Goal: Task Accomplishment & Management: Manage account settings

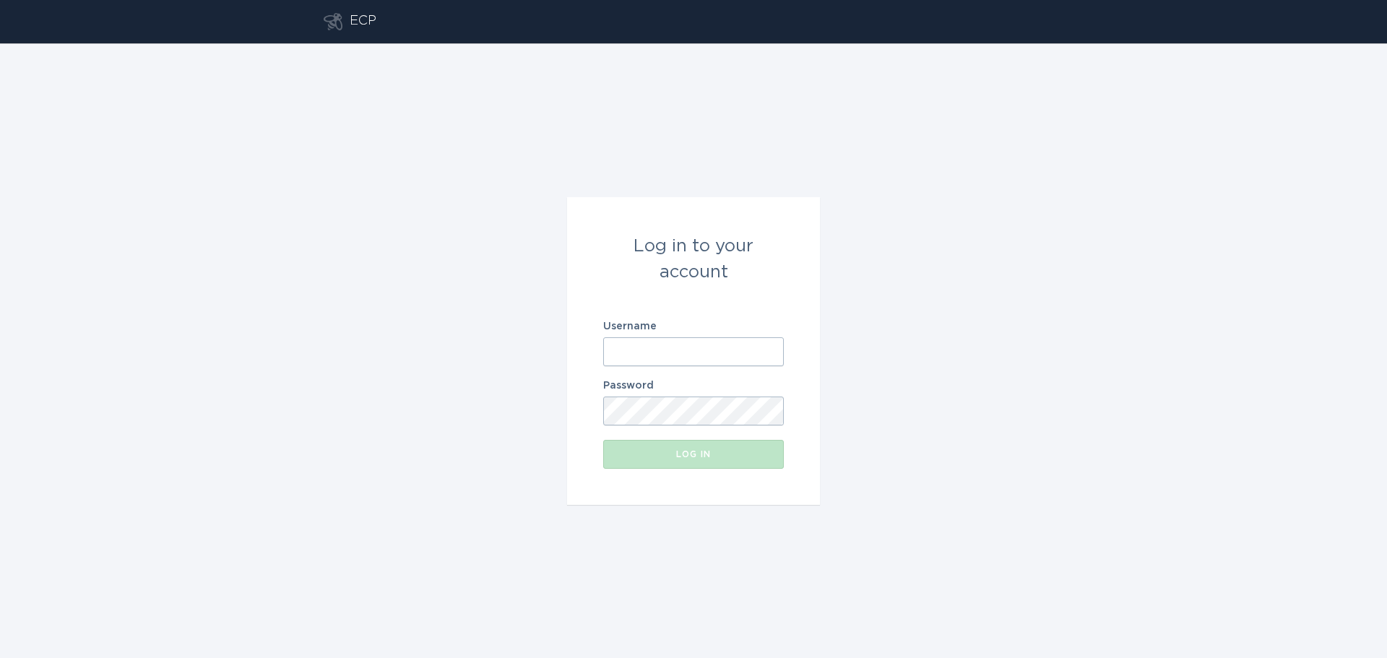
click at [636, 347] on input "Username" at bounding box center [693, 351] width 181 height 29
type input "[EMAIL_ADDRESS][DOMAIN_NAME]"
click at [636, 347] on input "[EMAIL_ADDRESS][DOMAIN_NAME]" at bounding box center [693, 351] width 181 height 29
click at [686, 466] on button "Log in" at bounding box center [693, 454] width 181 height 29
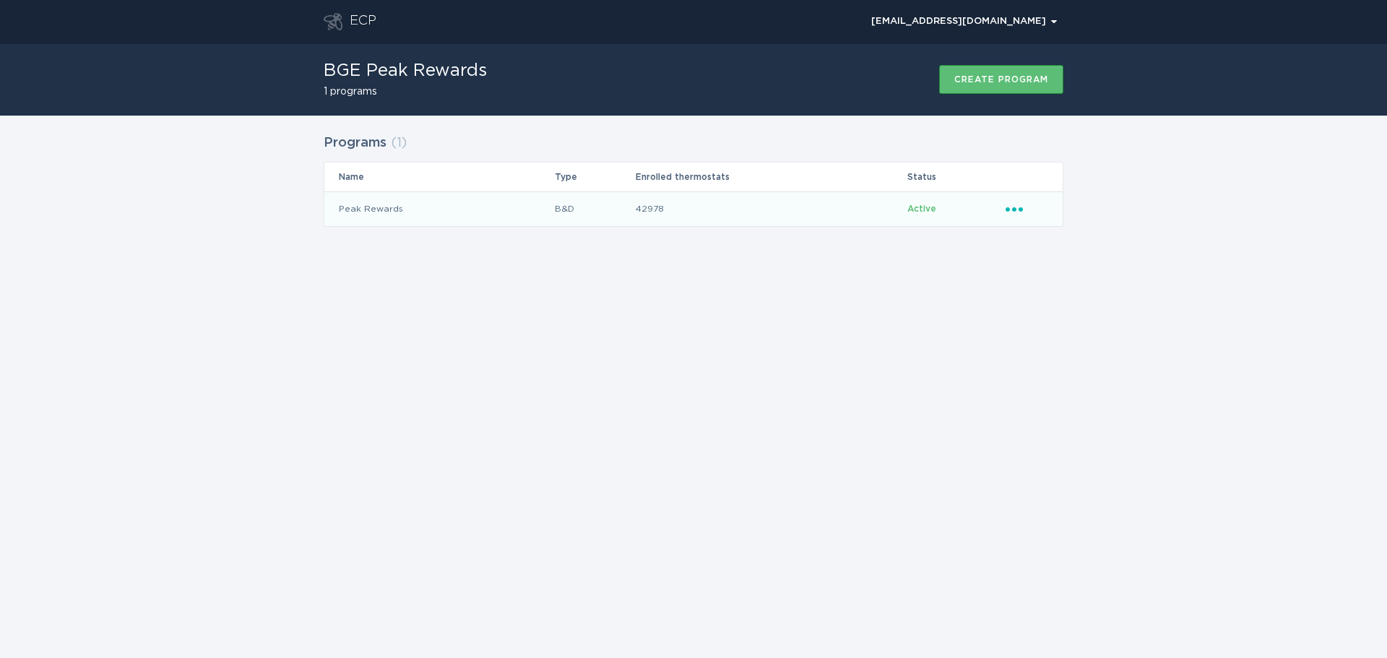
click at [1018, 209] on icon "Ellipsis" at bounding box center [1016, 207] width 20 height 12
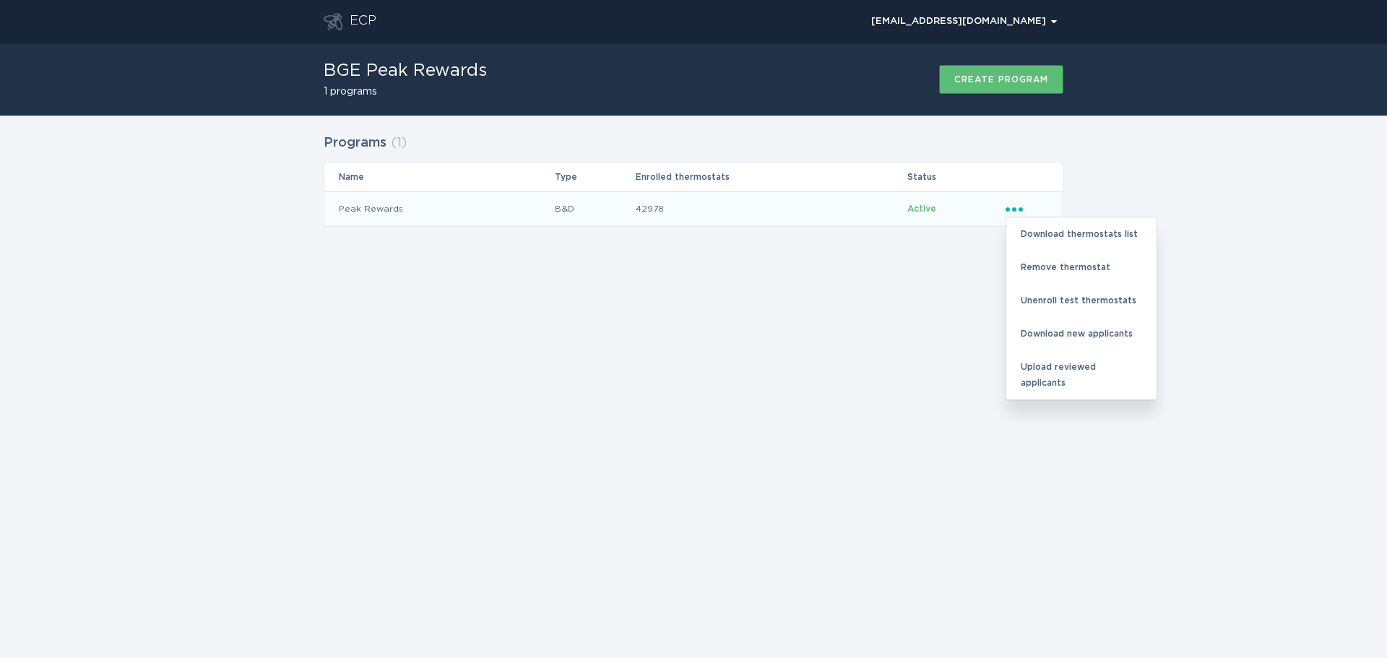
click at [828, 207] on td "42978" at bounding box center [771, 208] width 272 height 35
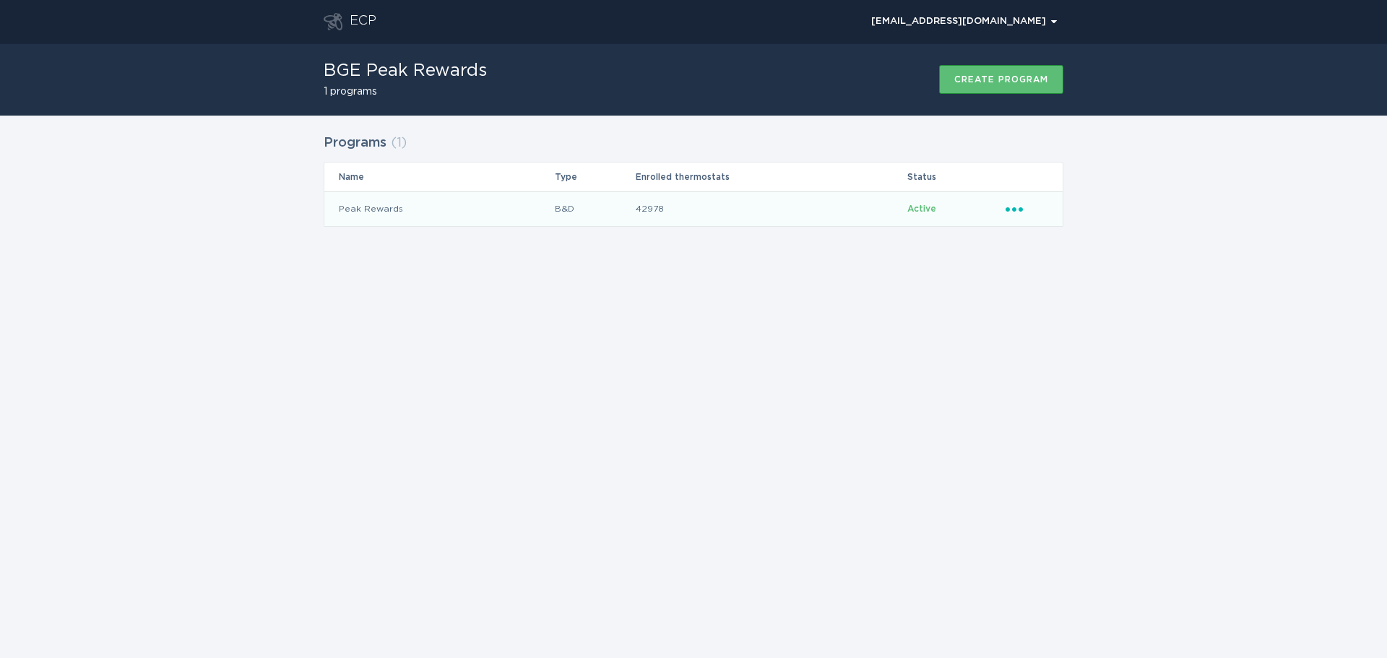
click at [738, 210] on td "42978" at bounding box center [771, 208] width 272 height 35
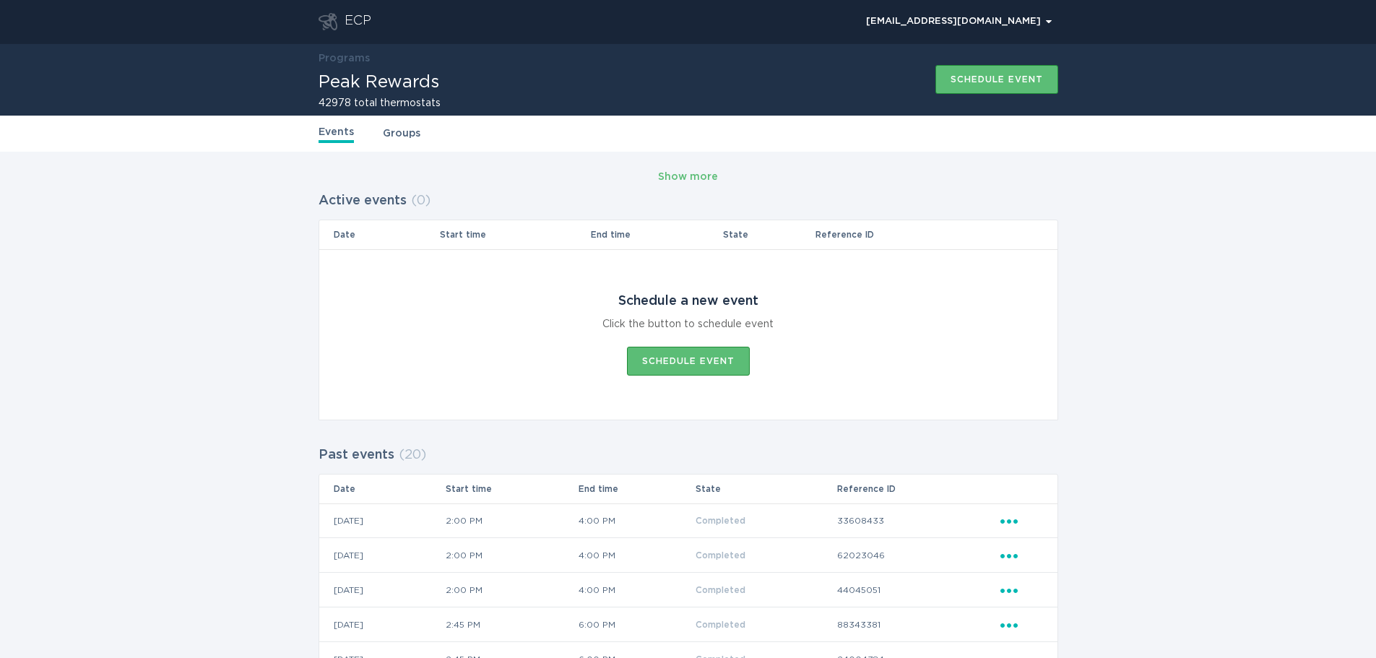
click at [393, 135] on link "Groups" at bounding box center [402, 134] width 38 height 16
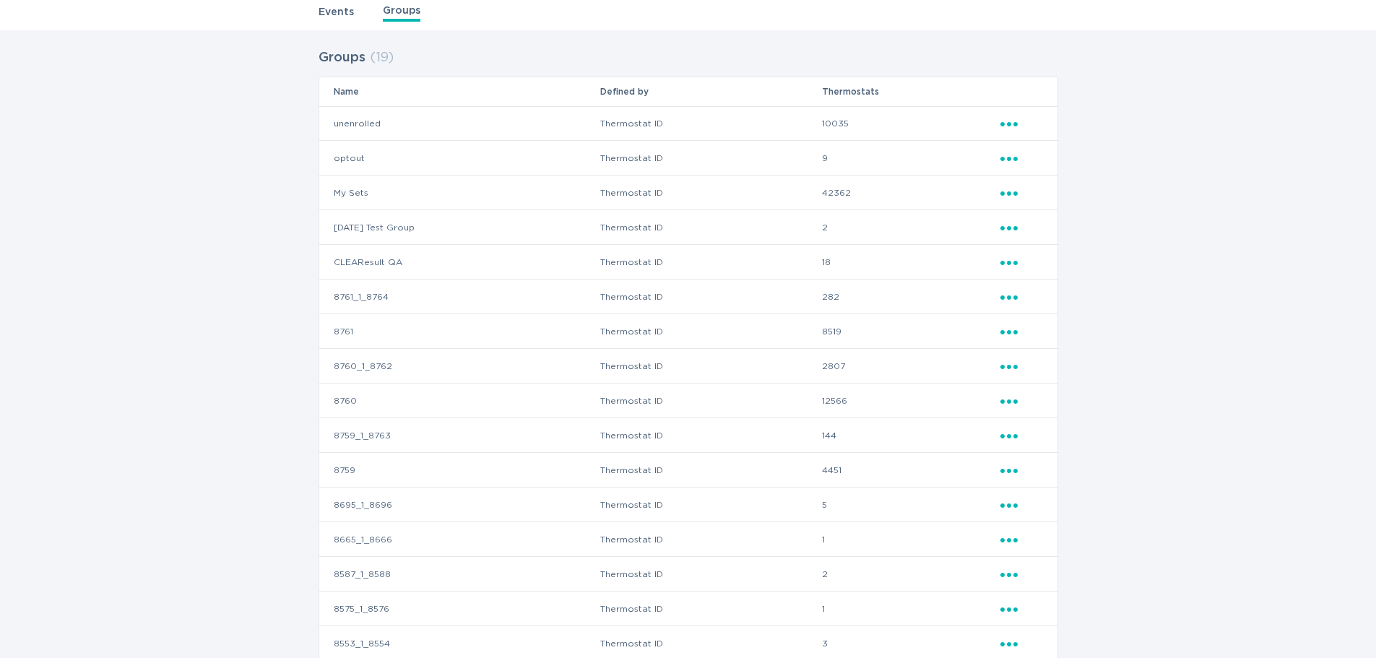
scroll to position [118, 0]
click at [342, 10] on link "Events" at bounding box center [336, 15] width 35 height 16
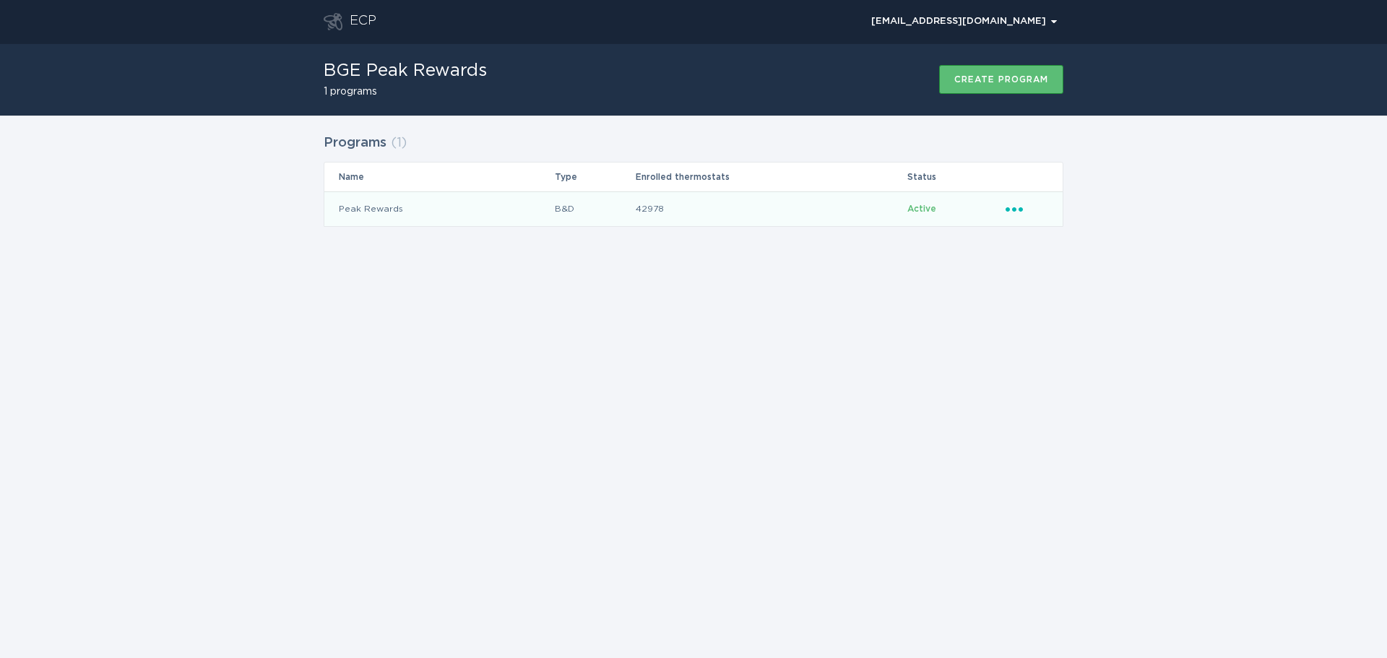
click at [1016, 206] on icon "Ellipsis" at bounding box center [1016, 207] width 20 height 12
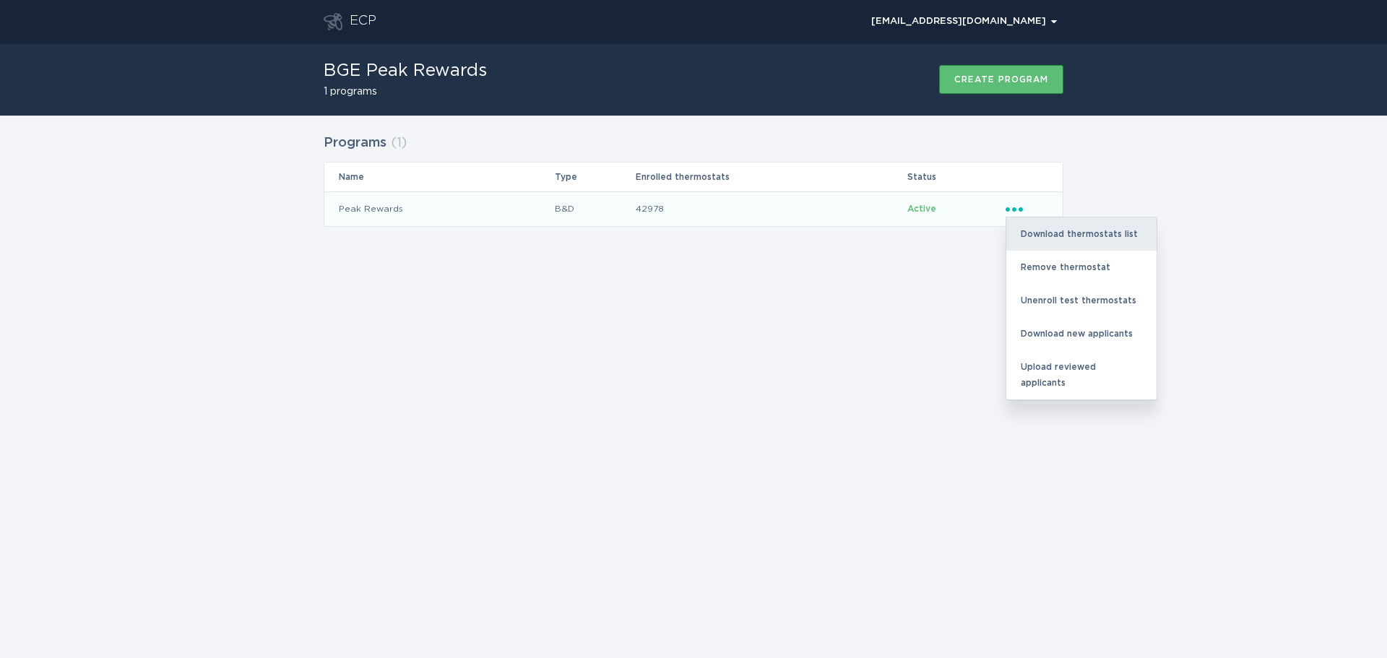
click at [1039, 227] on div "Download thermostats list" at bounding box center [1081, 233] width 150 height 33
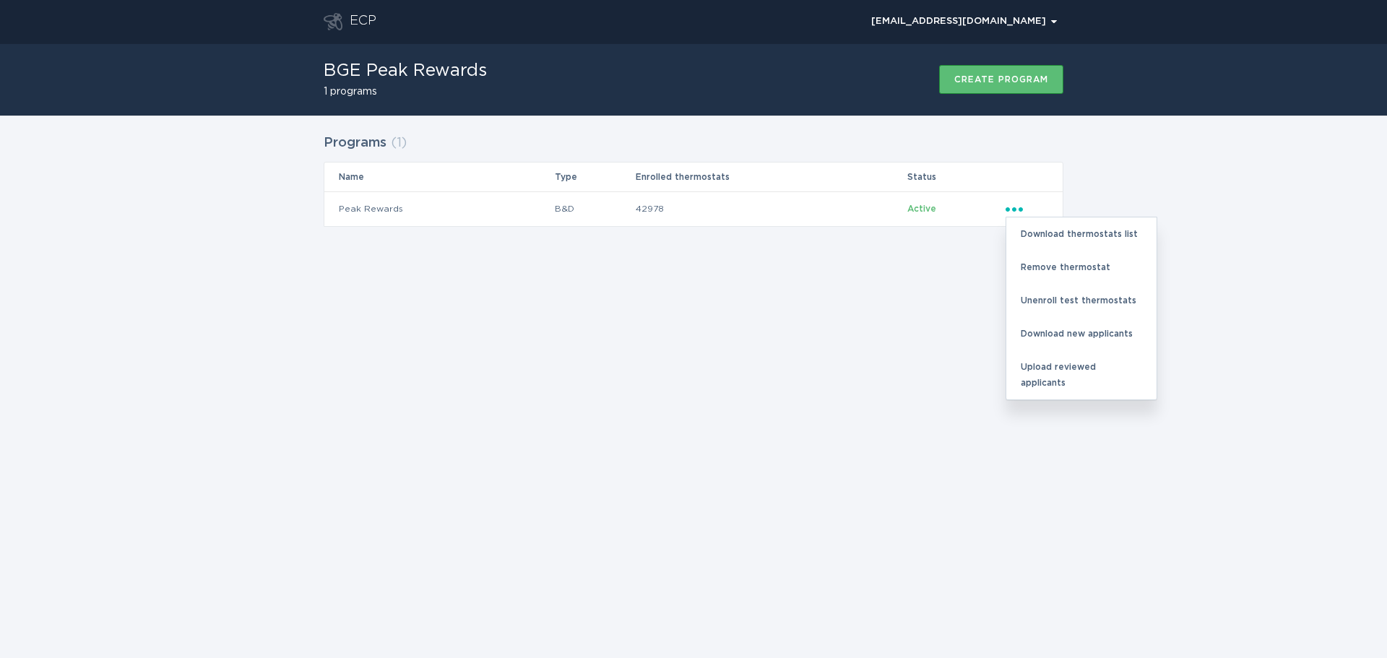
click at [1141, 145] on div "Programs ( 1 ) Name Type Enrolled thermostats Status Peak Rewards B&D 42978 Act…" at bounding box center [693, 189] width 1387 height 147
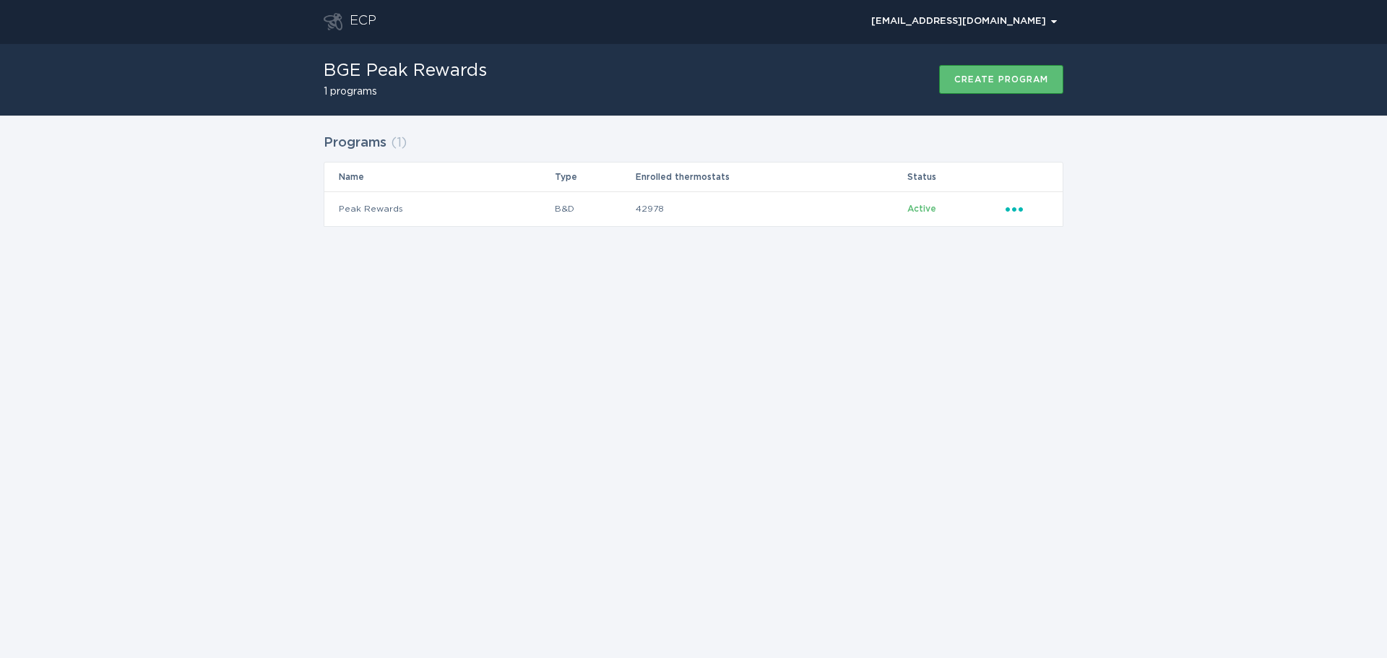
click at [1136, 143] on div "Programs ( 1 ) Name Type Enrolled thermostats Status Peak Rewards B&D 42978 Act…" at bounding box center [693, 189] width 1387 height 147
click at [1153, 145] on div "Programs ( 1 ) Name Type Enrolled thermostats Status Peak Rewards B&D 42978 Act…" at bounding box center [693, 189] width 1387 height 147
click at [1013, 204] on icon "Ellipsis" at bounding box center [1016, 207] width 20 height 12
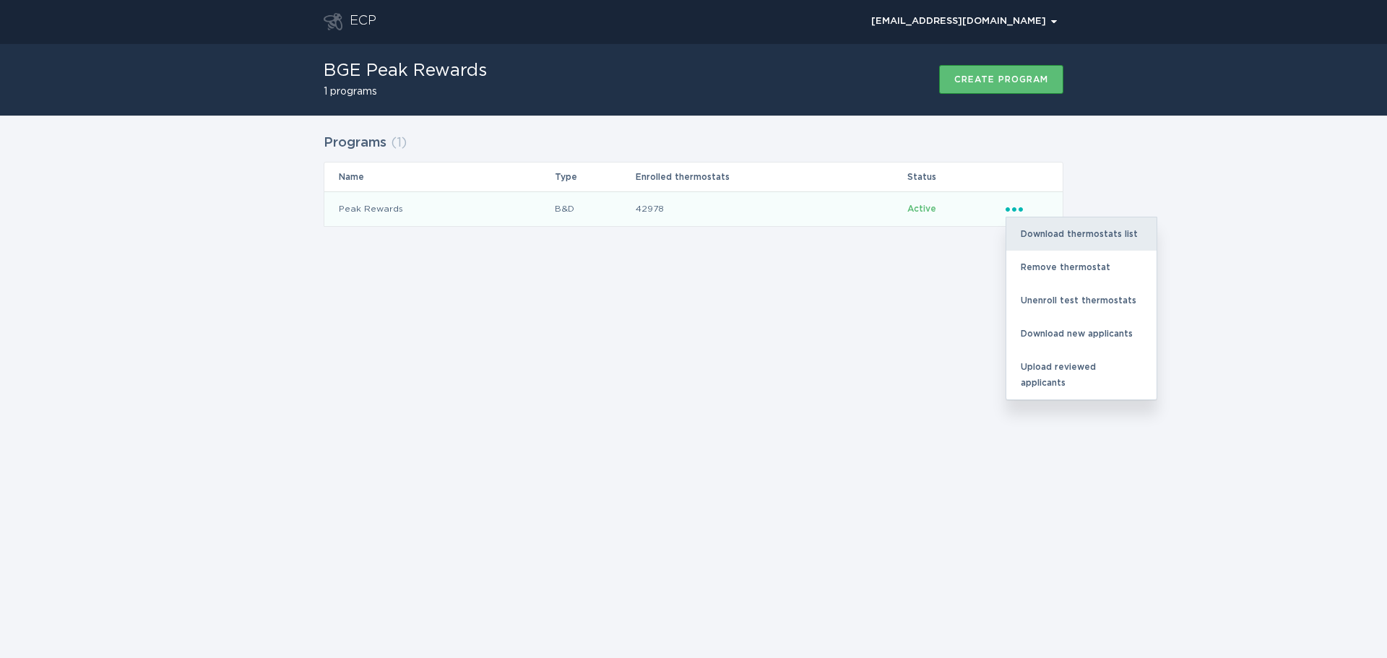
click at [1042, 230] on div "Download thermostats list" at bounding box center [1081, 233] width 150 height 33
click at [1096, 231] on div "Download thermostats list" at bounding box center [1081, 233] width 150 height 33
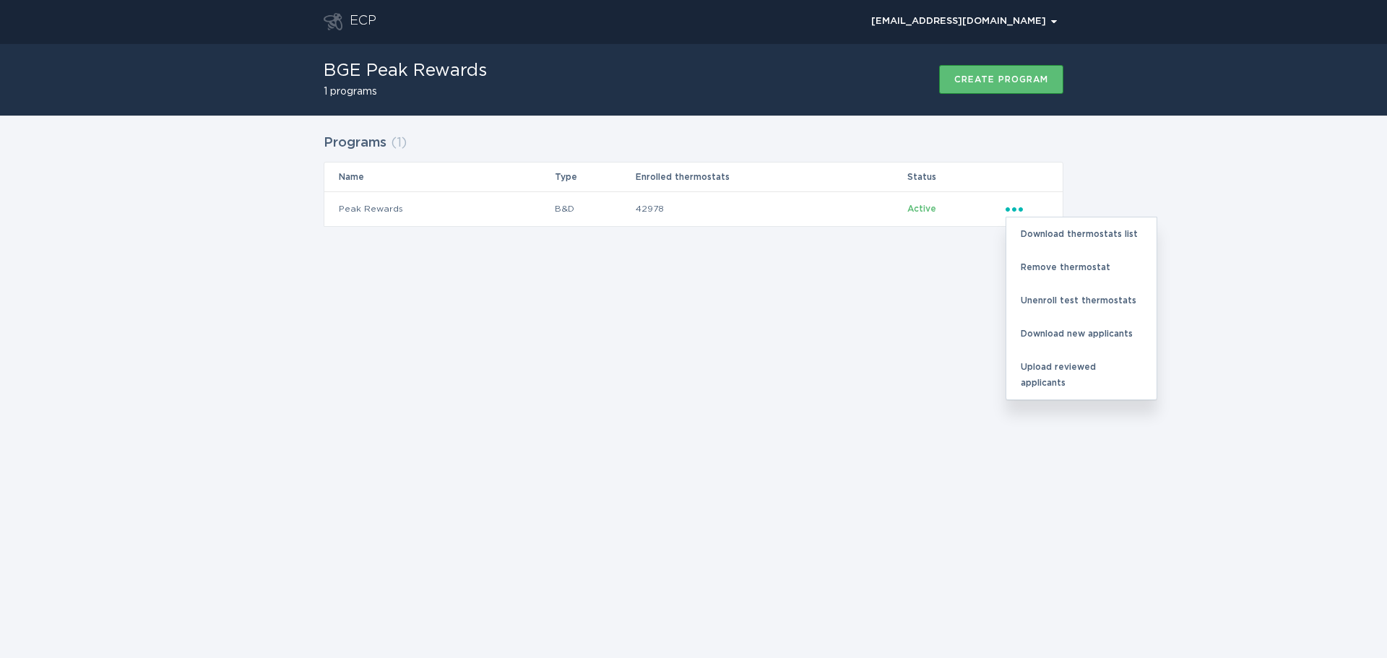
click at [859, 117] on div "Programs ( 1 ) Name Type Enrolled thermostats Status Peak Rewards B&D 42978 Act…" at bounding box center [693, 189] width 1387 height 147
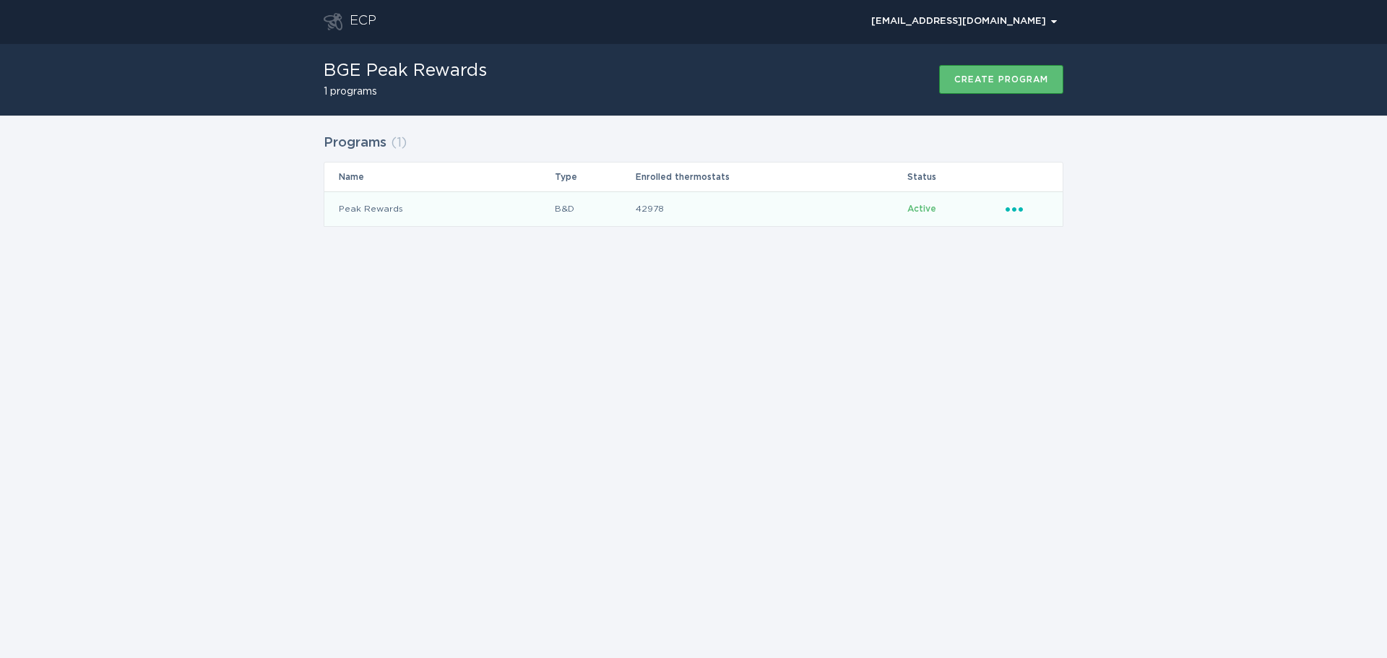
click at [824, 219] on td "42978" at bounding box center [771, 208] width 272 height 35
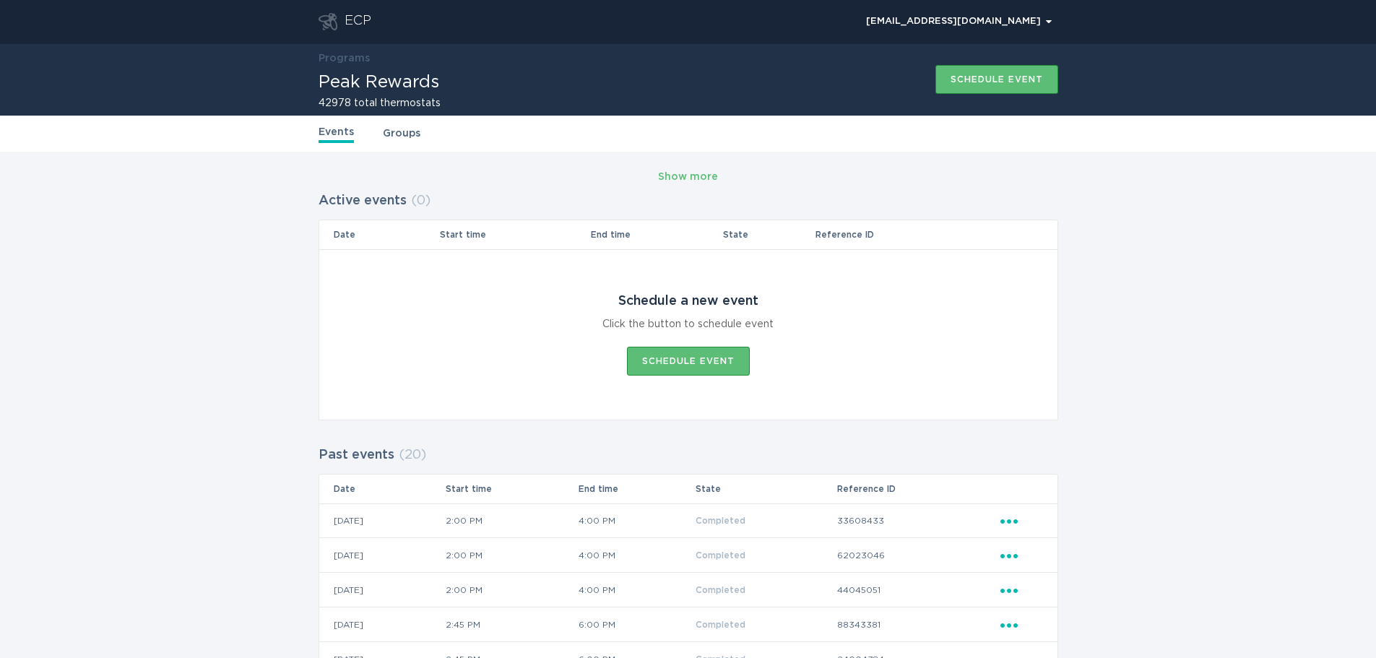
click at [397, 132] on link "Groups" at bounding box center [402, 134] width 38 height 16
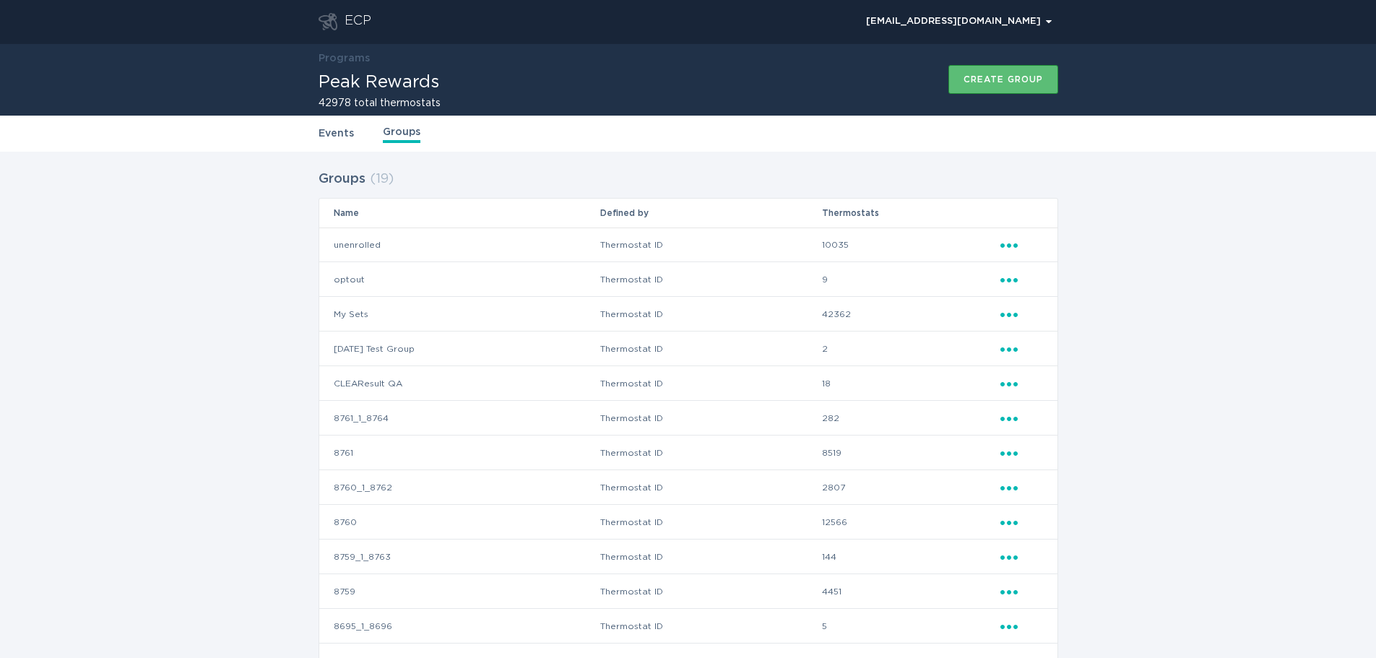
click at [333, 134] on link "Events" at bounding box center [336, 134] width 35 height 16
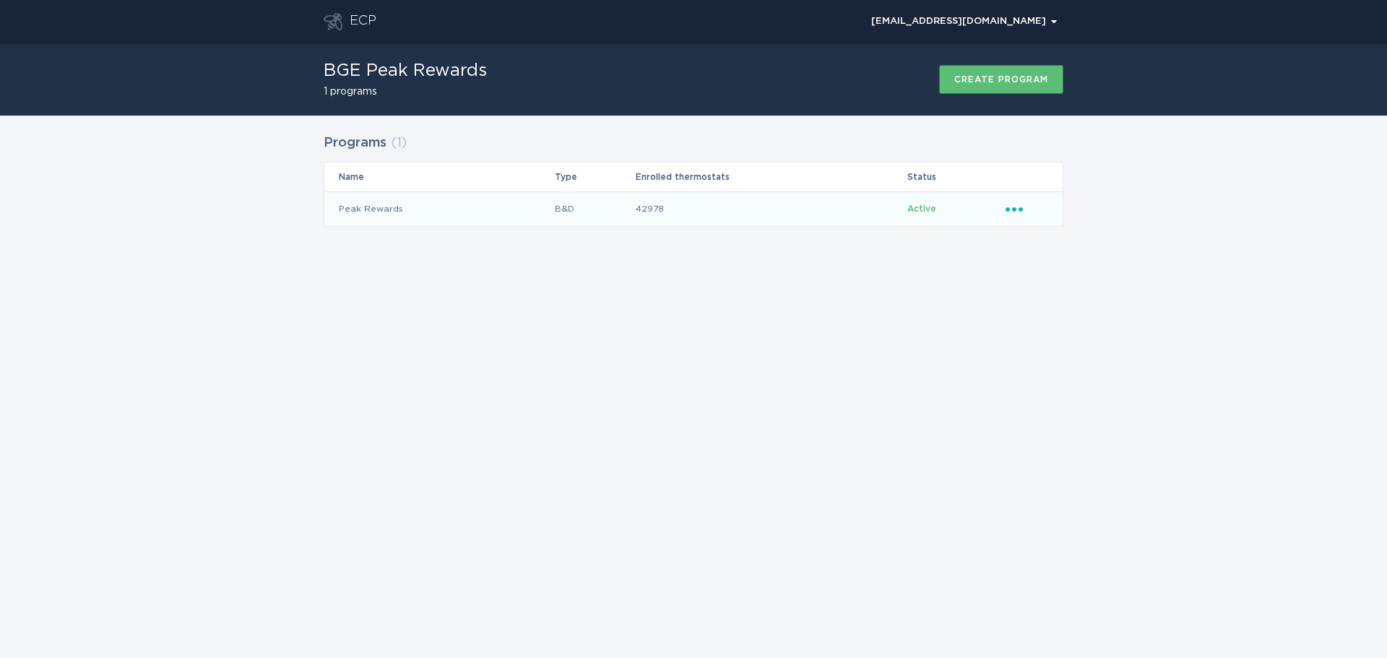
click at [1015, 209] on icon "Popover menu" at bounding box center [1014, 209] width 17 height 4
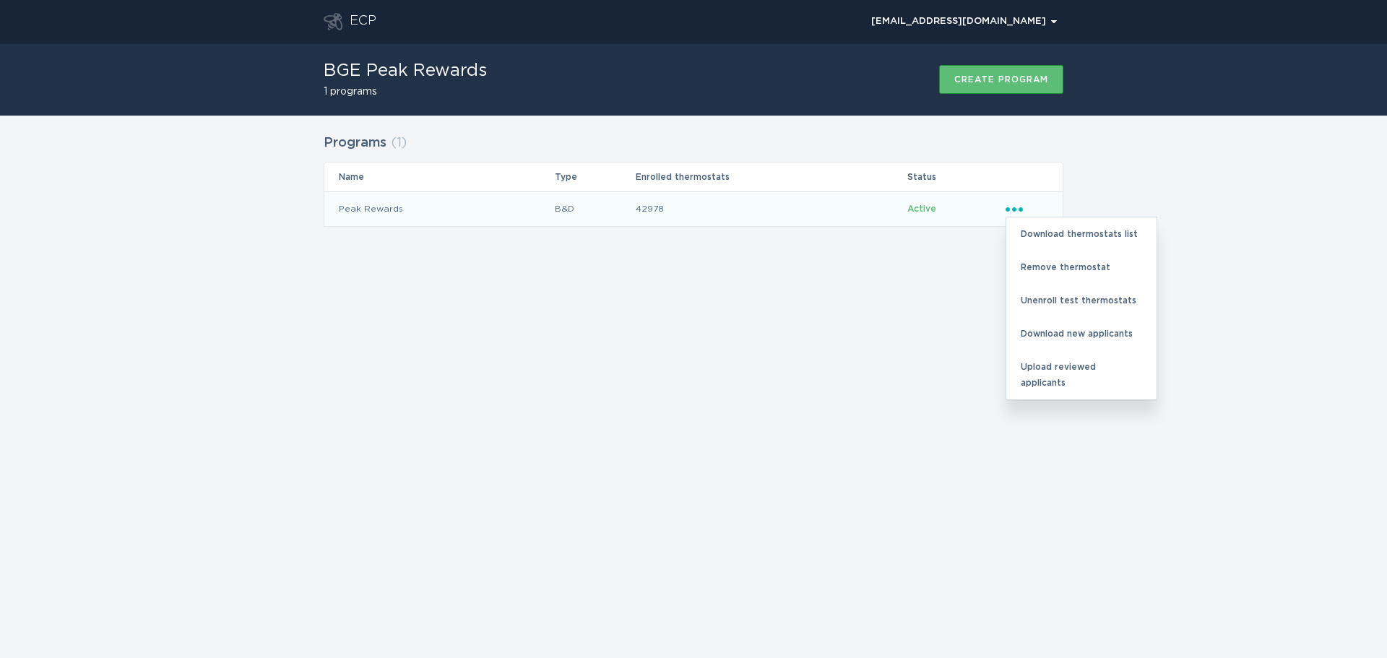
click at [1188, 137] on div "Programs ( 1 ) Name Type Enrolled thermostats Status Peak Rewards B&D 42978 Act…" at bounding box center [693, 189] width 1387 height 147
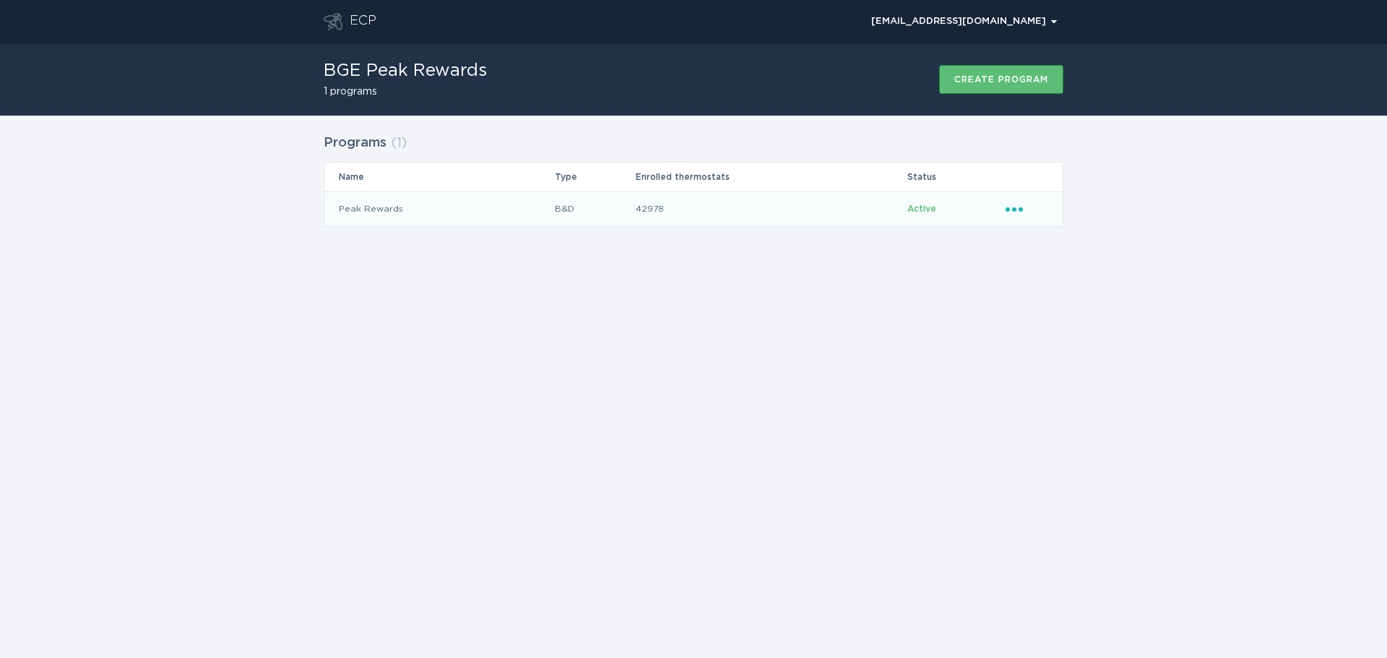
drag, startPoint x: 1300, startPoint y: 2, endPoint x: 1088, endPoint y: 176, distance: 274.6
click at [1088, 176] on div "Programs ( 1 ) Name Type Enrolled thermostats Status Peak Rewards B&D 42978 Act…" at bounding box center [693, 189] width 1387 height 147
drag, startPoint x: 1162, startPoint y: 14, endPoint x: 726, endPoint y: 115, distance: 447.0
click at [726, 115] on div "BGE Peak Rewards 1 programs Create program" at bounding box center [694, 79] width 740 height 72
click at [1015, 210] on icon "Popover menu" at bounding box center [1014, 209] width 17 height 4
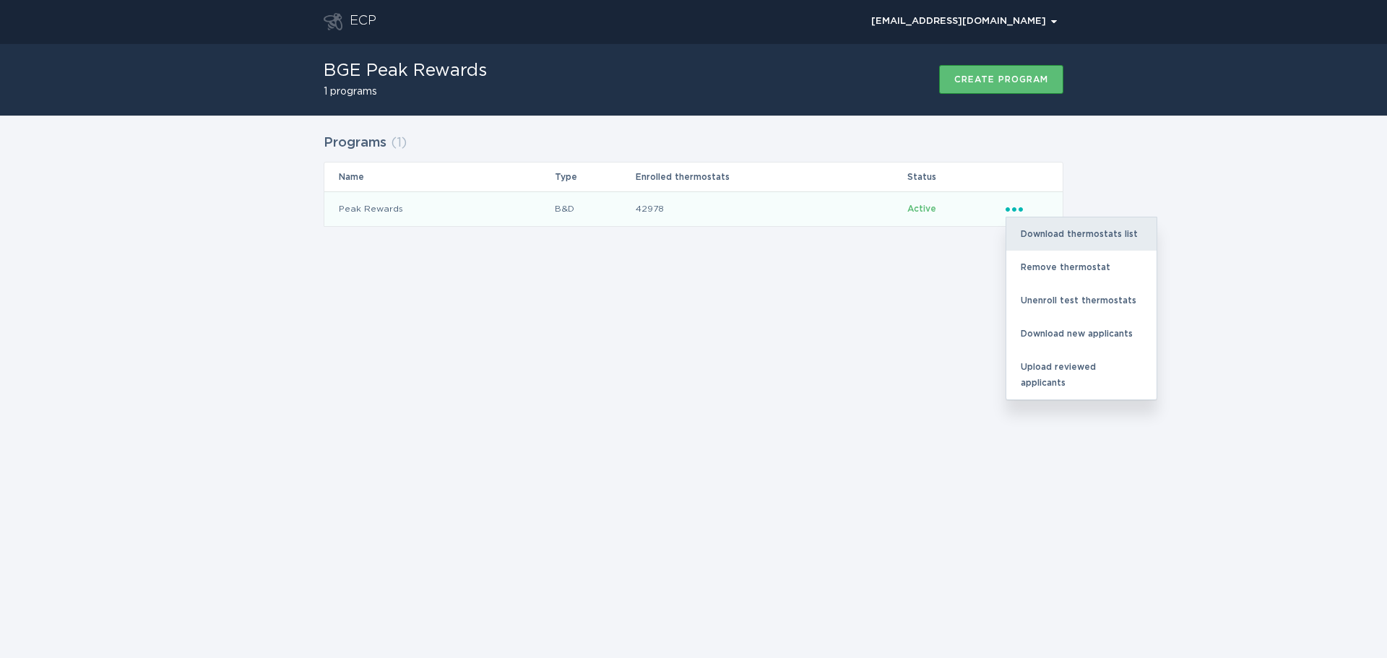
click at [1029, 232] on div "Download thermostats list" at bounding box center [1081, 233] width 150 height 33
click at [1039, 231] on div "Download thermostats list" at bounding box center [1081, 233] width 150 height 33
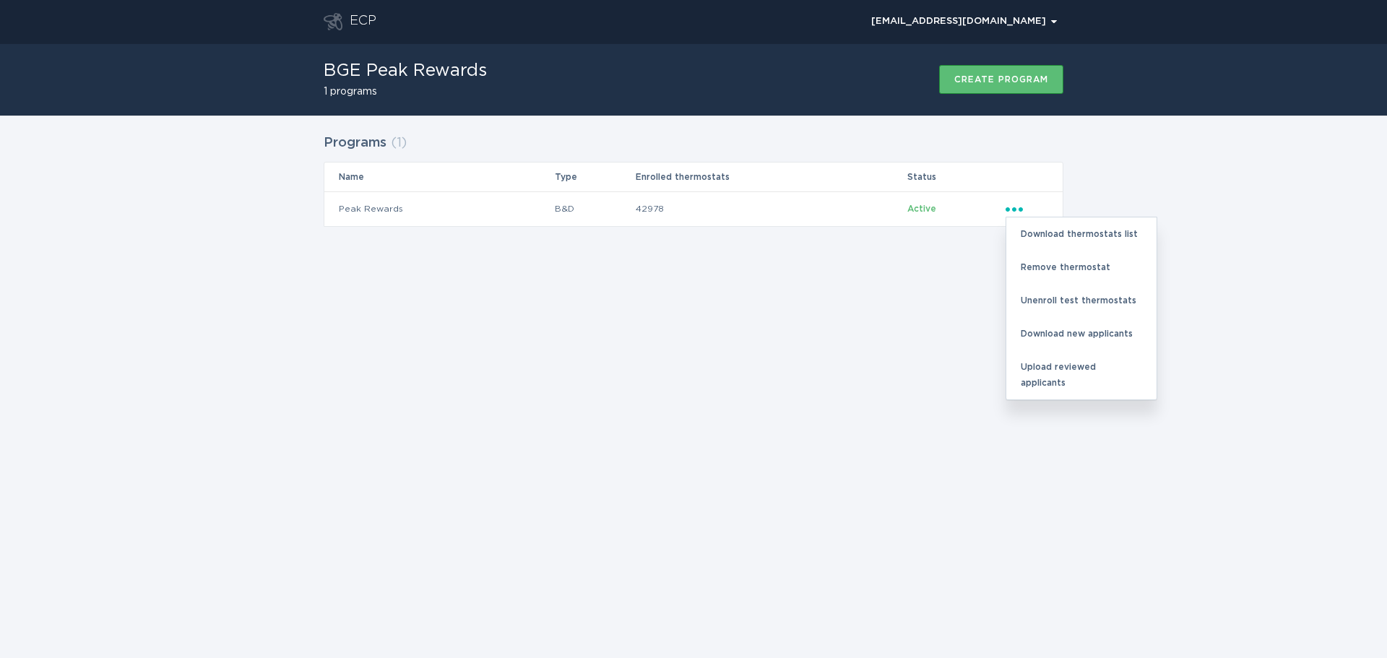
click at [824, 275] on div "ECP peakrewards@resideo.com Chevron BGE Peak Rewards 1 programs Create program …" at bounding box center [693, 329] width 1387 height 658
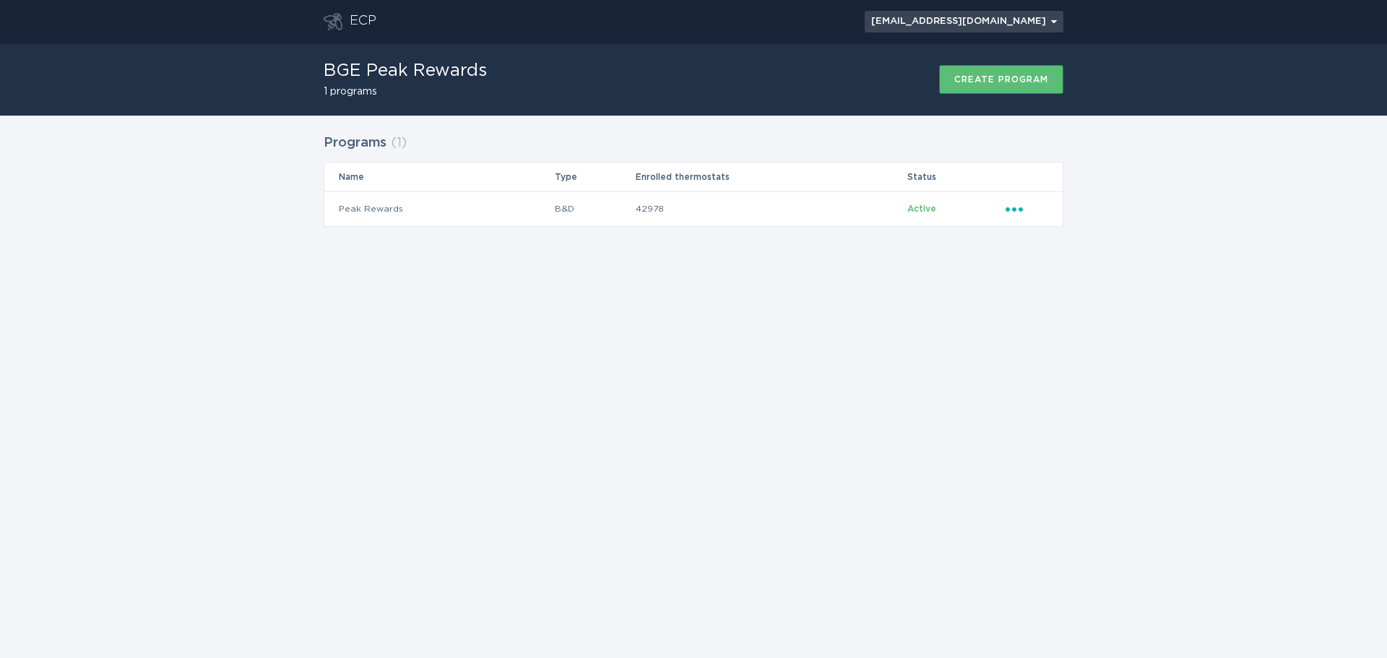
click at [1050, 11] on button "peakrewards@resideo.com Chevron" at bounding box center [964, 22] width 199 height 22
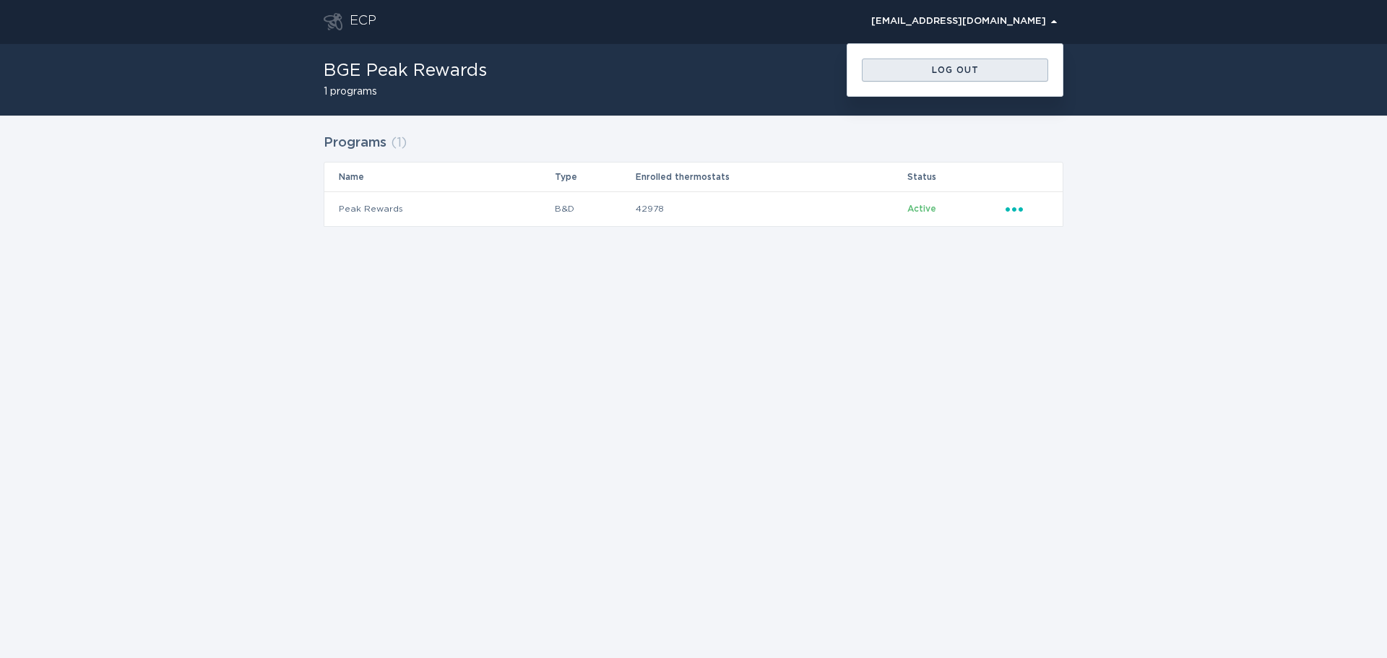
click at [1009, 72] on div "Log out" at bounding box center [955, 70] width 172 height 9
